Goal: Register for event/course

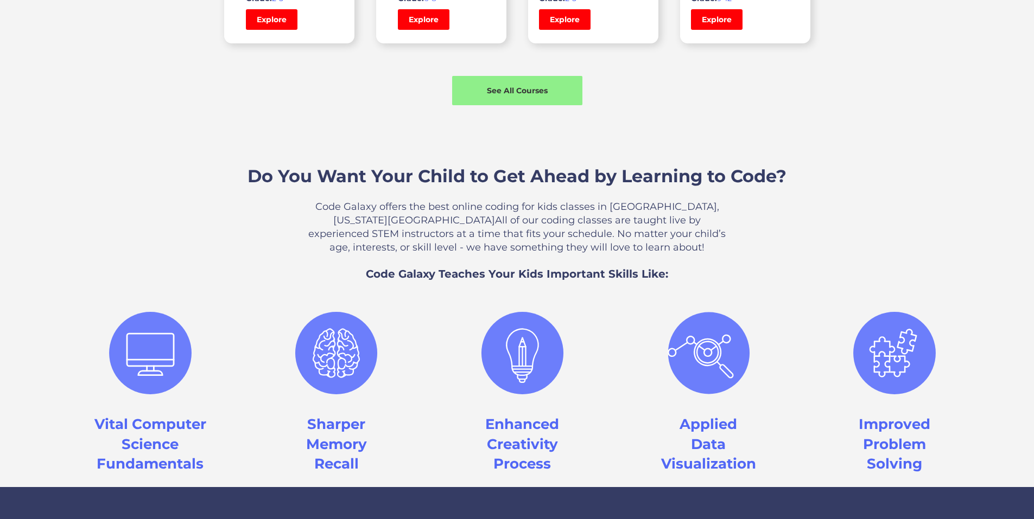
scroll to position [923, 0]
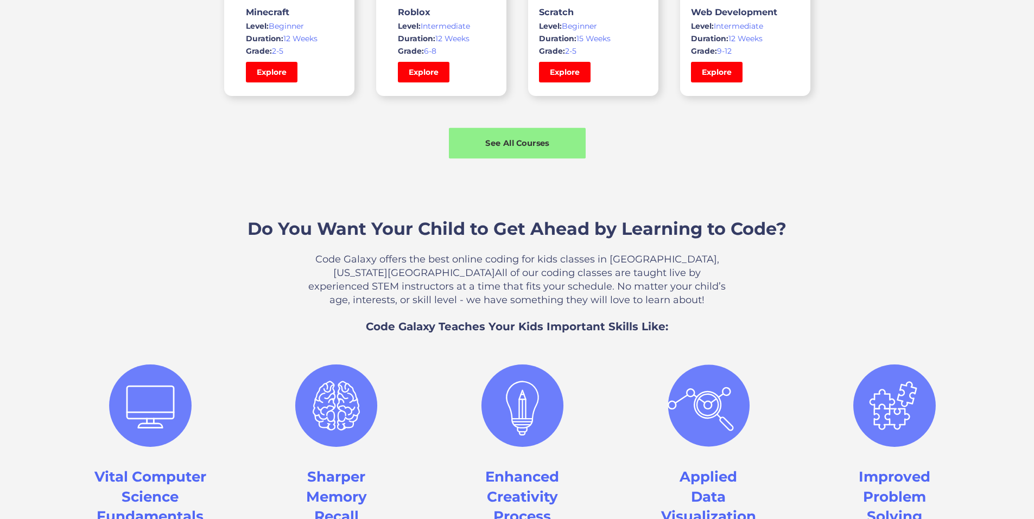
click at [561, 159] on div "See All Courses" at bounding box center [517, 143] width 137 height 31
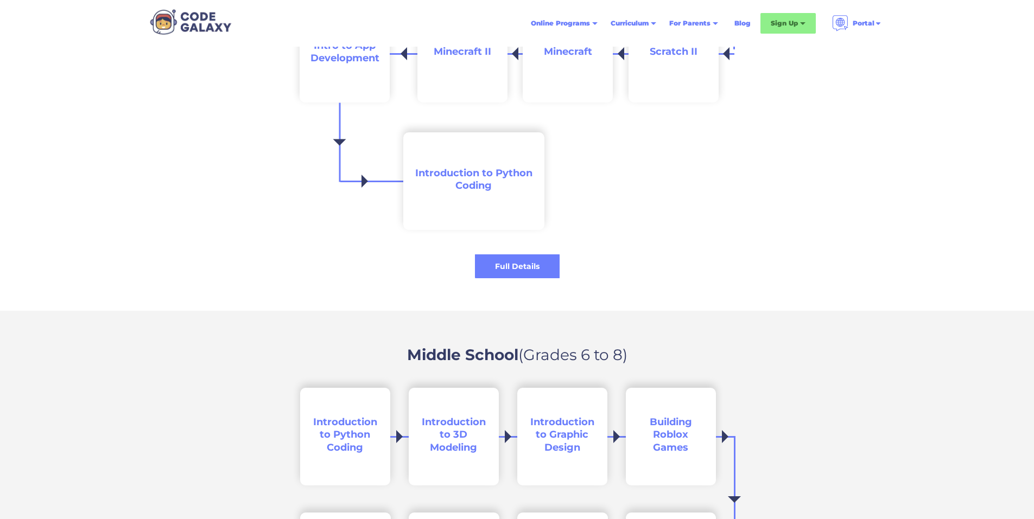
scroll to position [1303, 0]
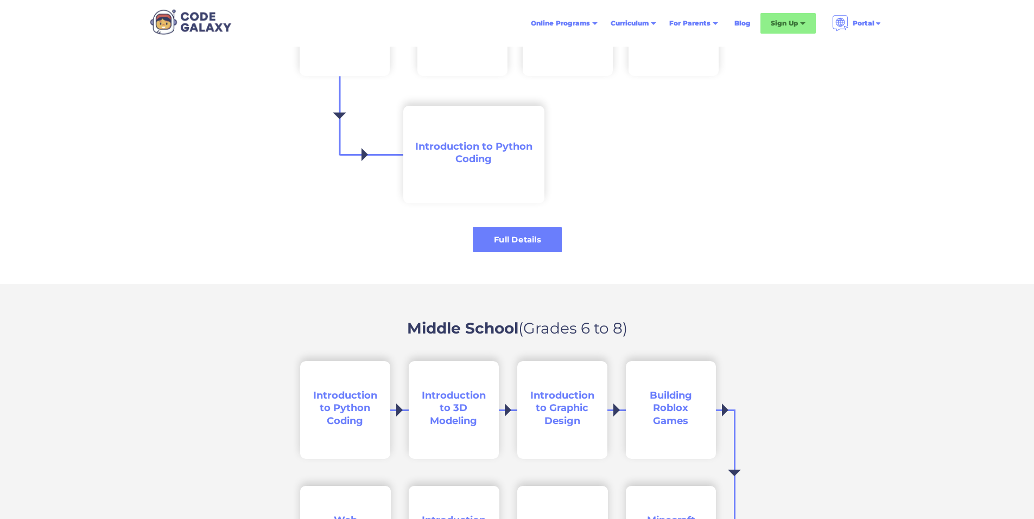
click at [500, 235] on div "Full Details" at bounding box center [517, 239] width 89 height 11
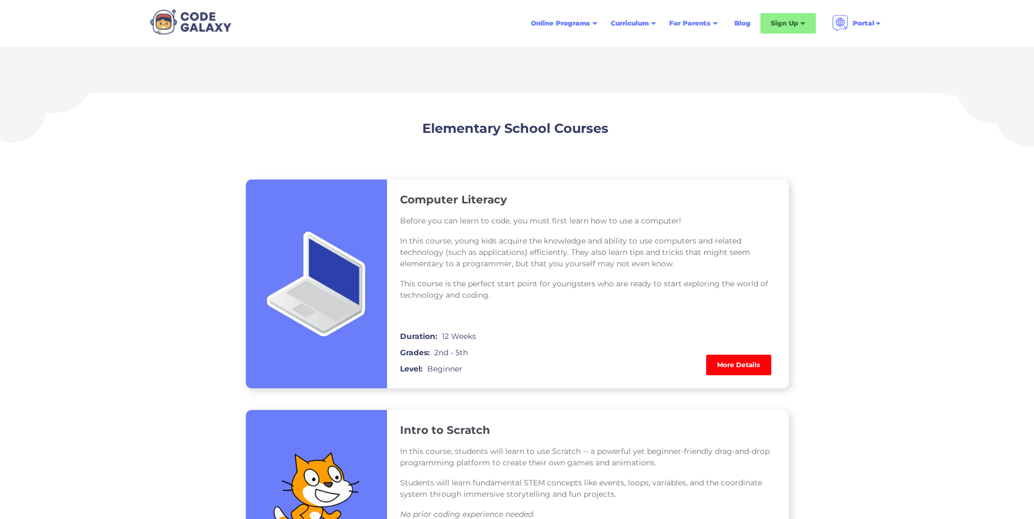
scroll to position [706, 0]
